Goal: Book appointment/travel/reservation

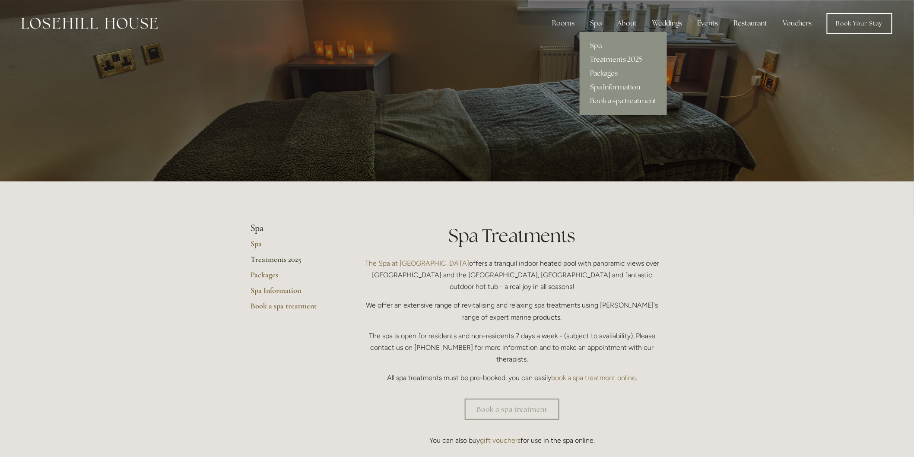
click at [605, 74] on link "Packages" at bounding box center [622, 73] width 87 height 14
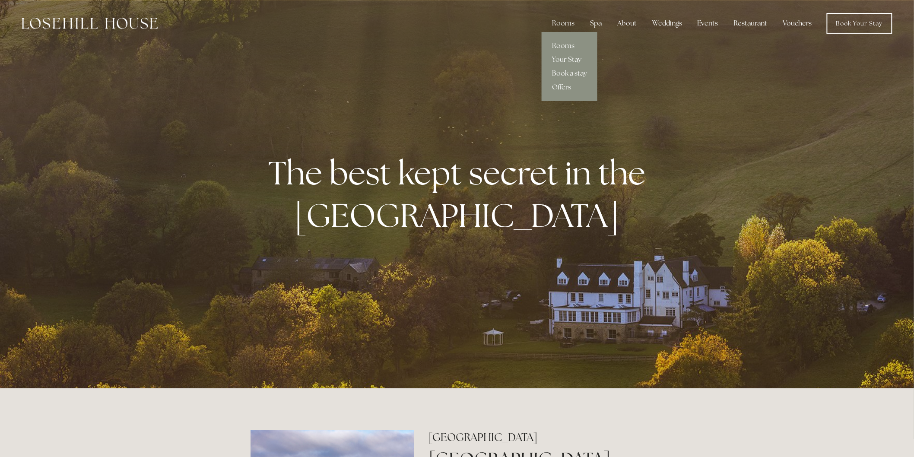
click at [569, 74] on link "Book a stay" at bounding box center [569, 73] width 56 height 14
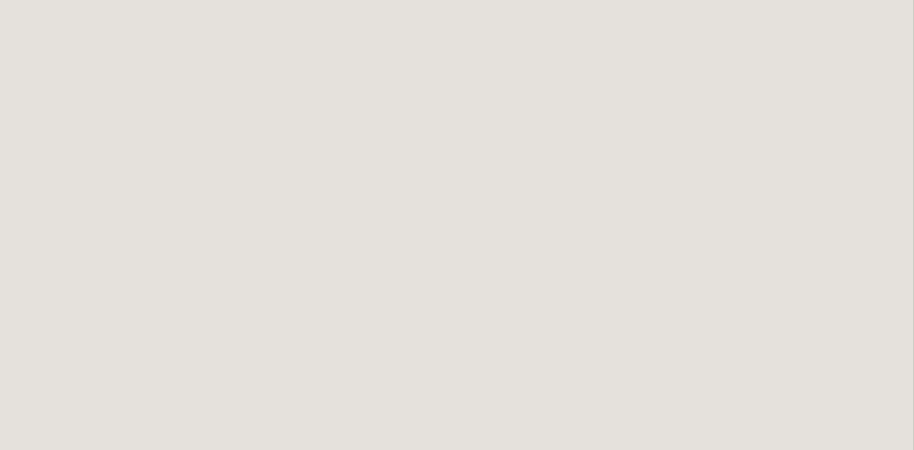
scroll to position [671, 0]
